Goal: Task Accomplishment & Management: Manage account settings

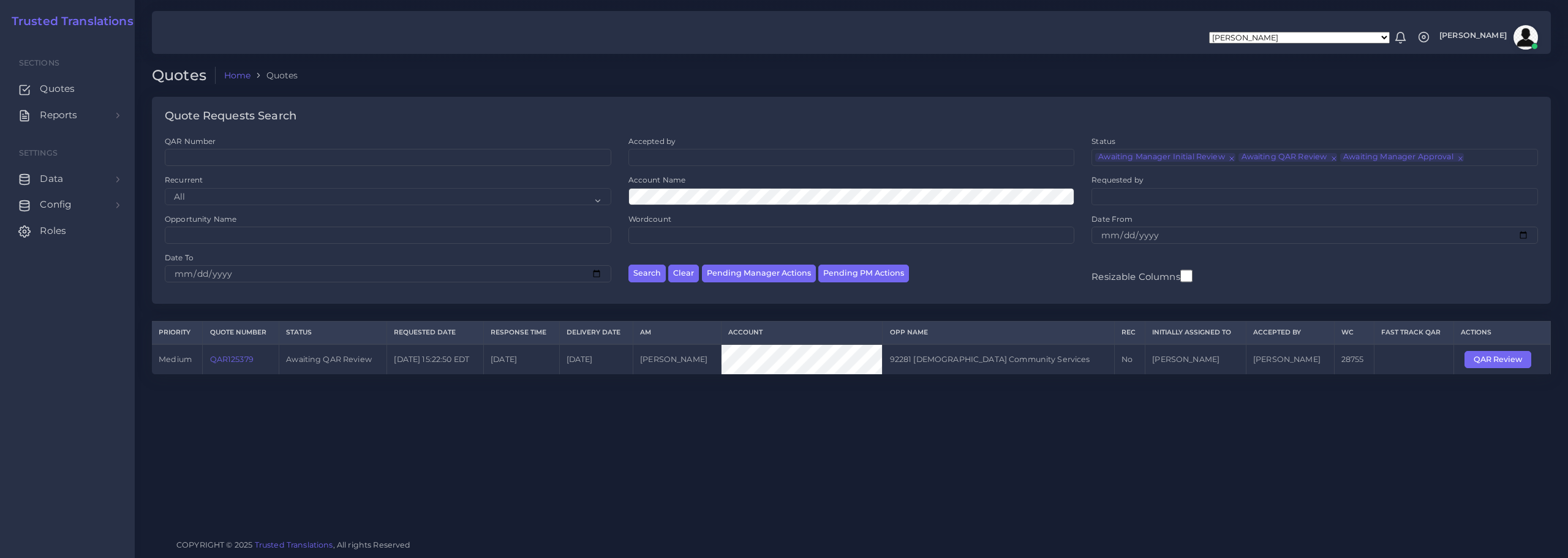
click at [1530, 40] on img at bounding box center [1526, 37] width 25 height 25
click at [1495, 102] on link "Logout" at bounding box center [1491, 97] width 102 height 21
